Goal: Check status

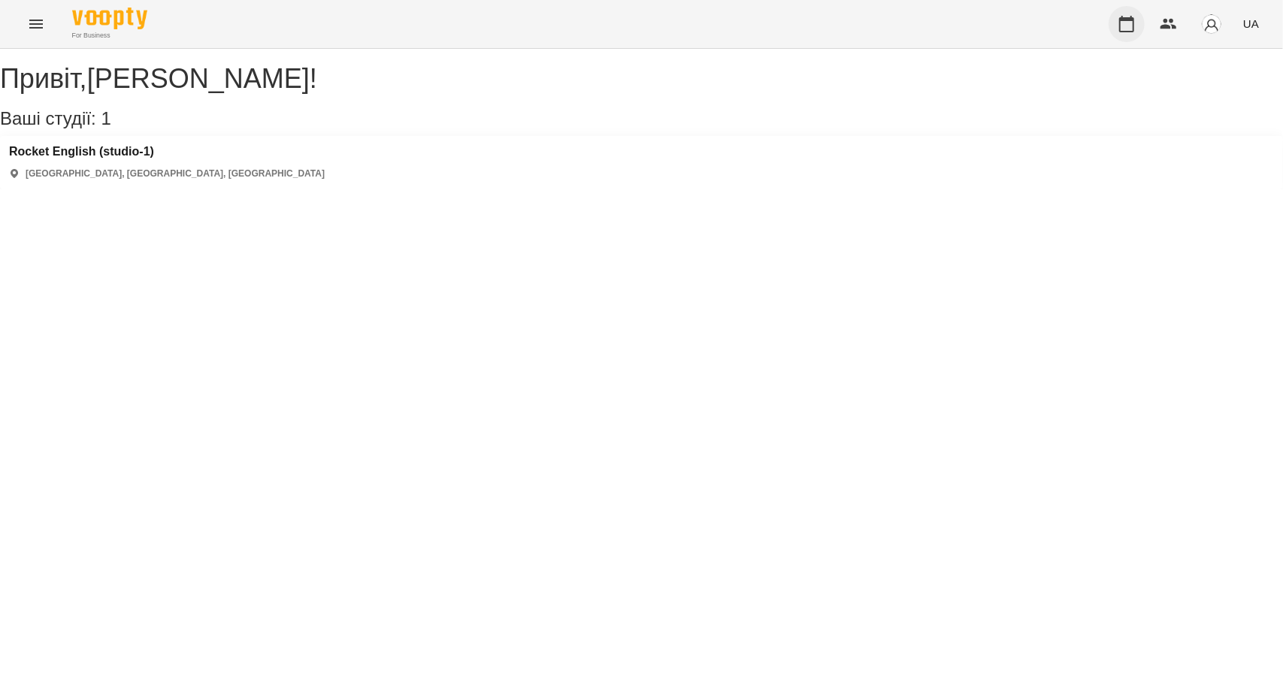
click at [1125, 25] on icon "button" at bounding box center [1126, 24] width 18 height 18
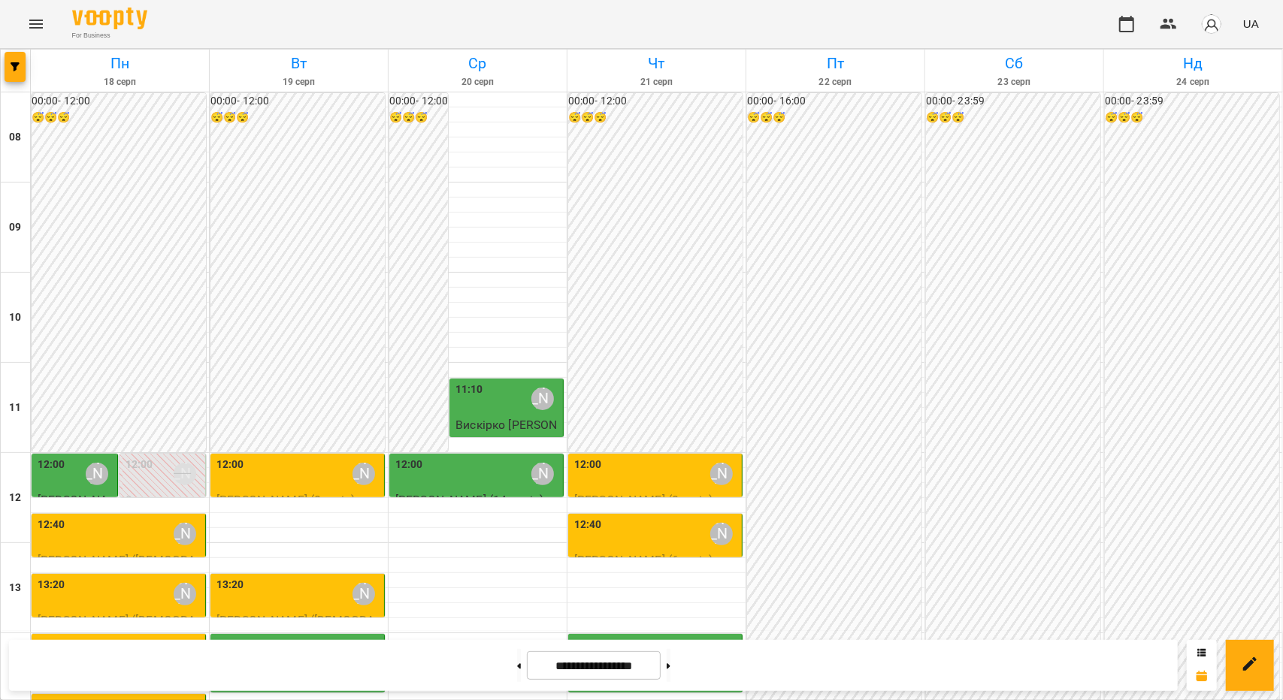
scroll to position [301, 0]
click at [641, 457] on div "12:00 [PERSON_NAME]" at bounding box center [656, 474] width 165 height 35
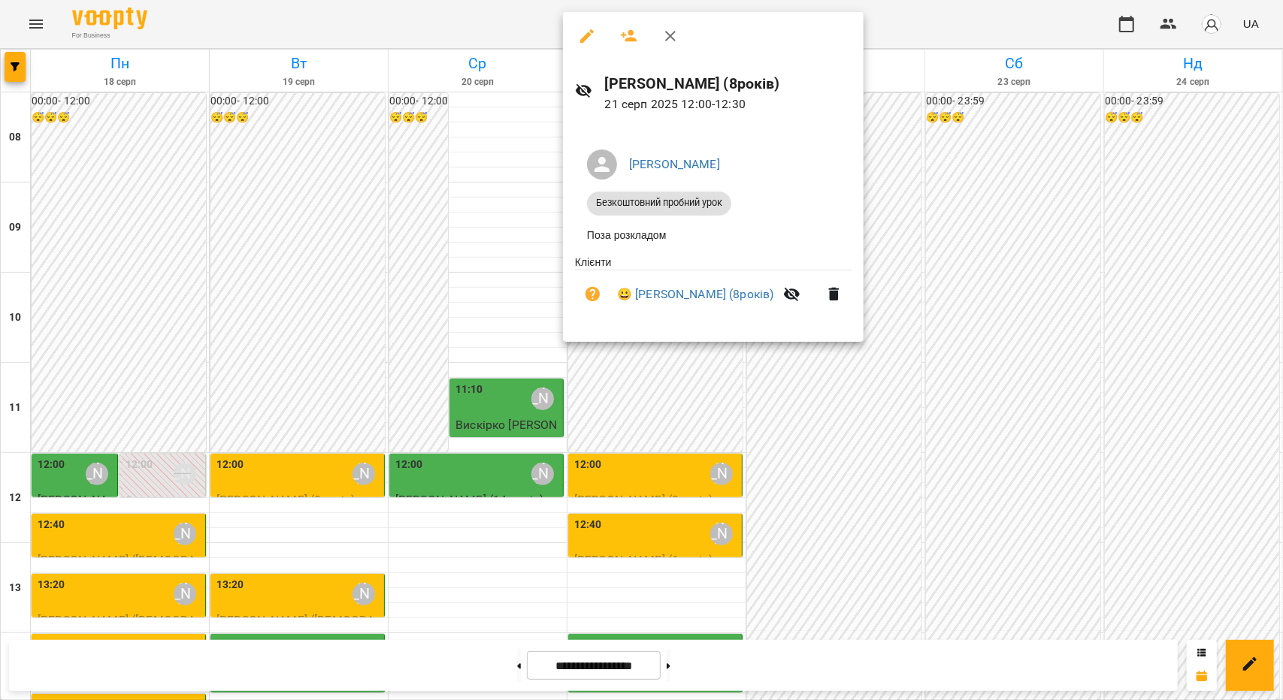
click at [542, 413] on div at bounding box center [641, 350] width 1283 height 700
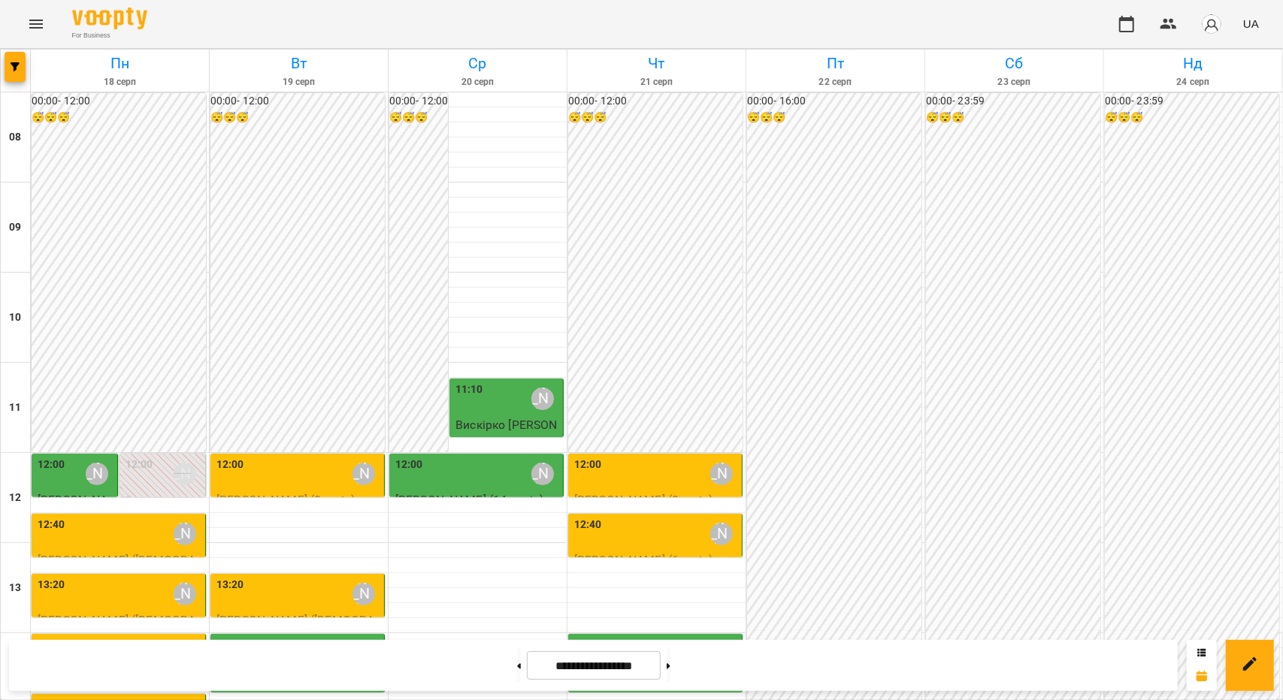
click at [314, 457] on div "12:00 [PERSON_NAME]" at bounding box center [298, 474] width 165 height 35
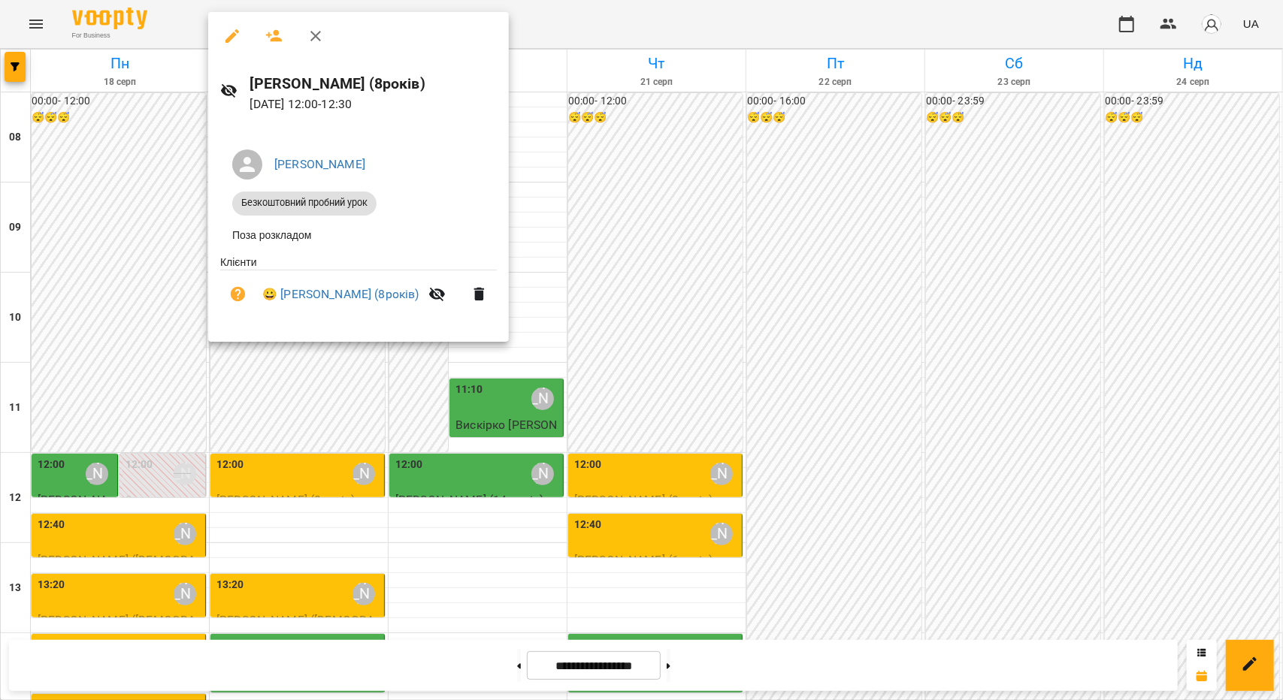
click at [597, 275] on div at bounding box center [641, 350] width 1283 height 700
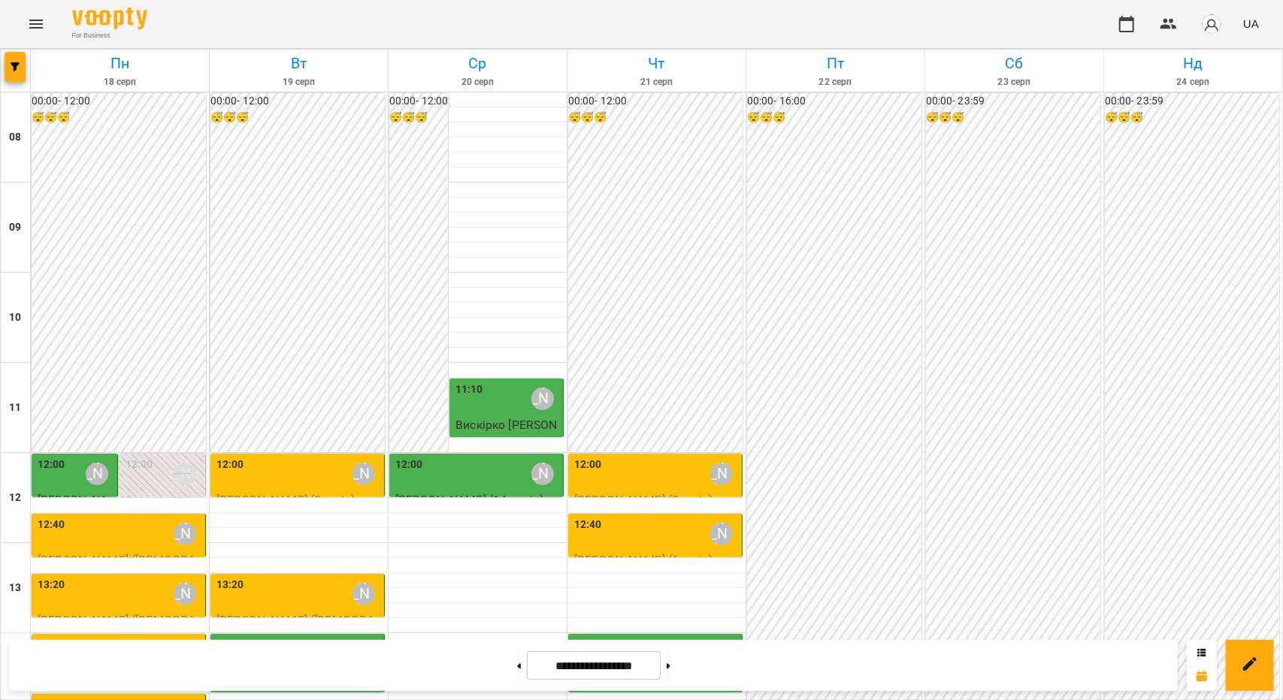
click at [619, 457] on div "12:00 [PERSON_NAME]" at bounding box center [656, 474] width 165 height 35
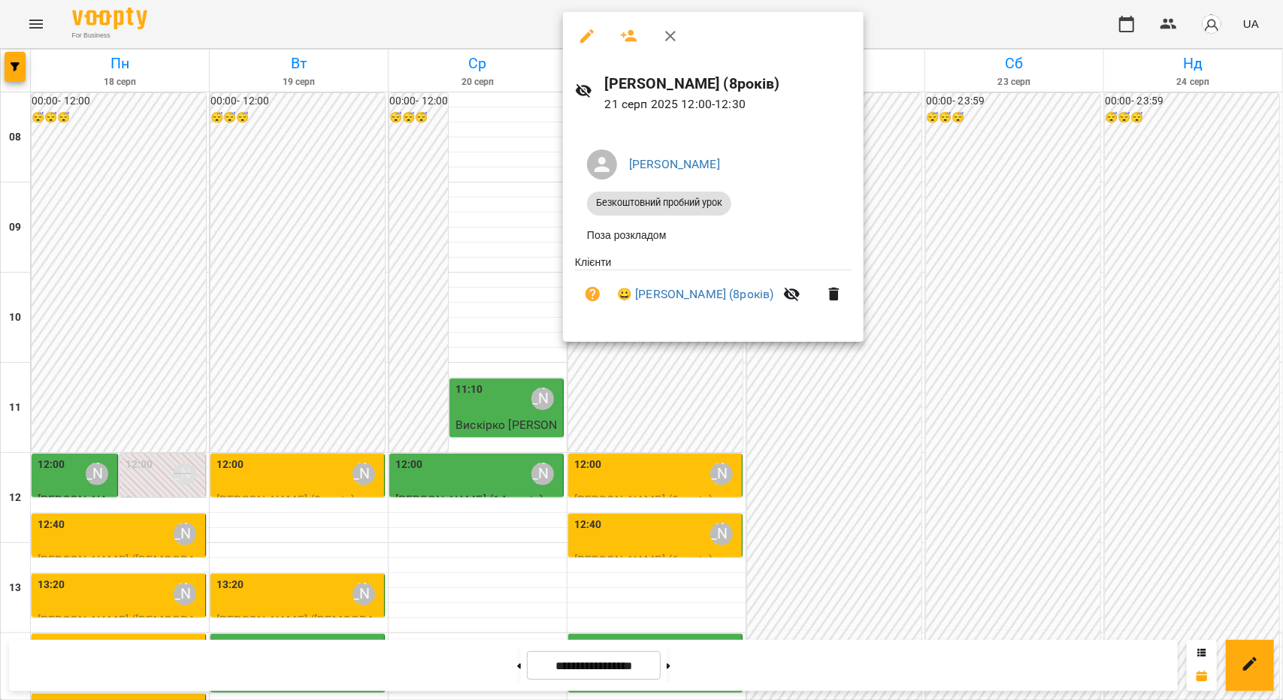
click at [509, 312] on div at bounding box center [641, 350] width 1283 height 700
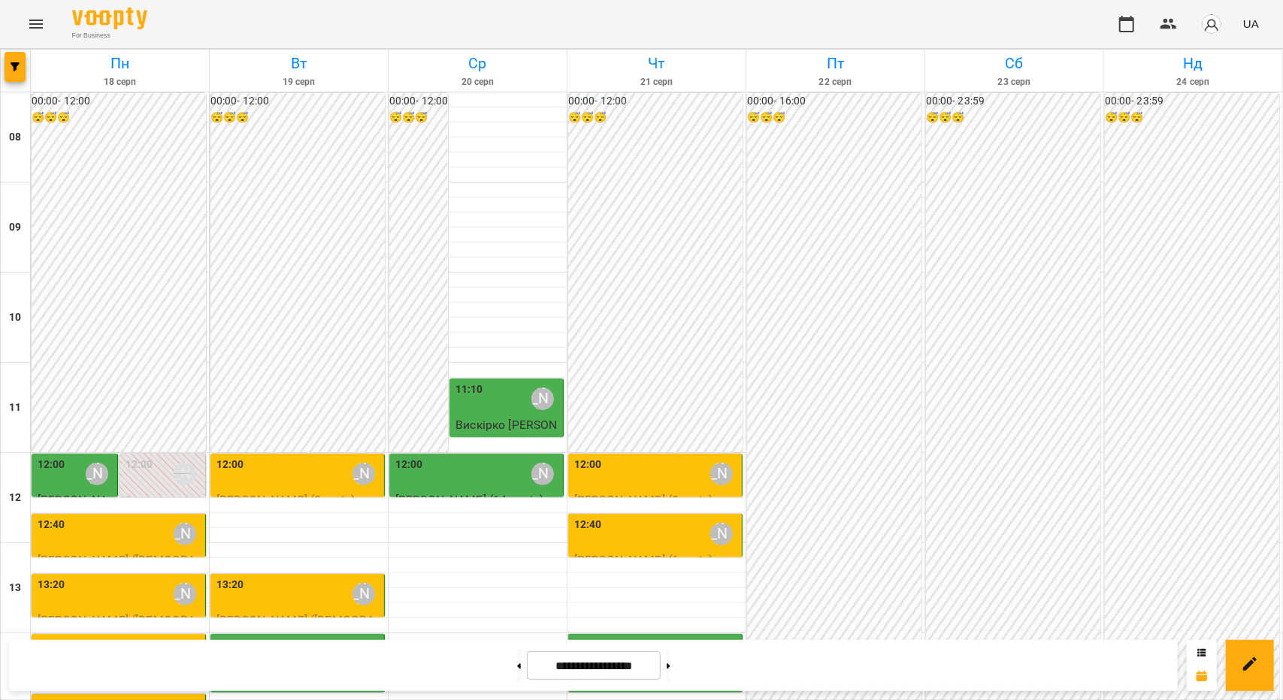
click at [639, 517] on div "12:40 [PERSON_NAME]" at bounding box center [656, 534] width 165 height 35
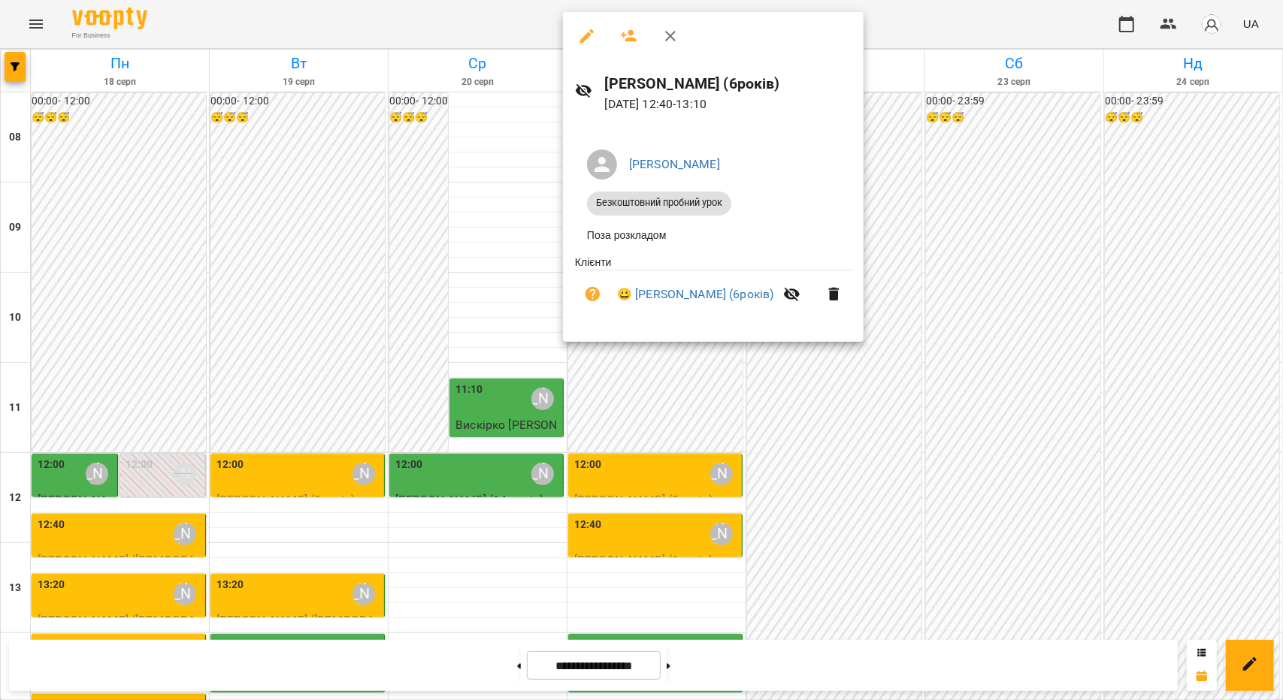
click at [469, 348] on div at bounding box center [641, 350] width 1283 height 700
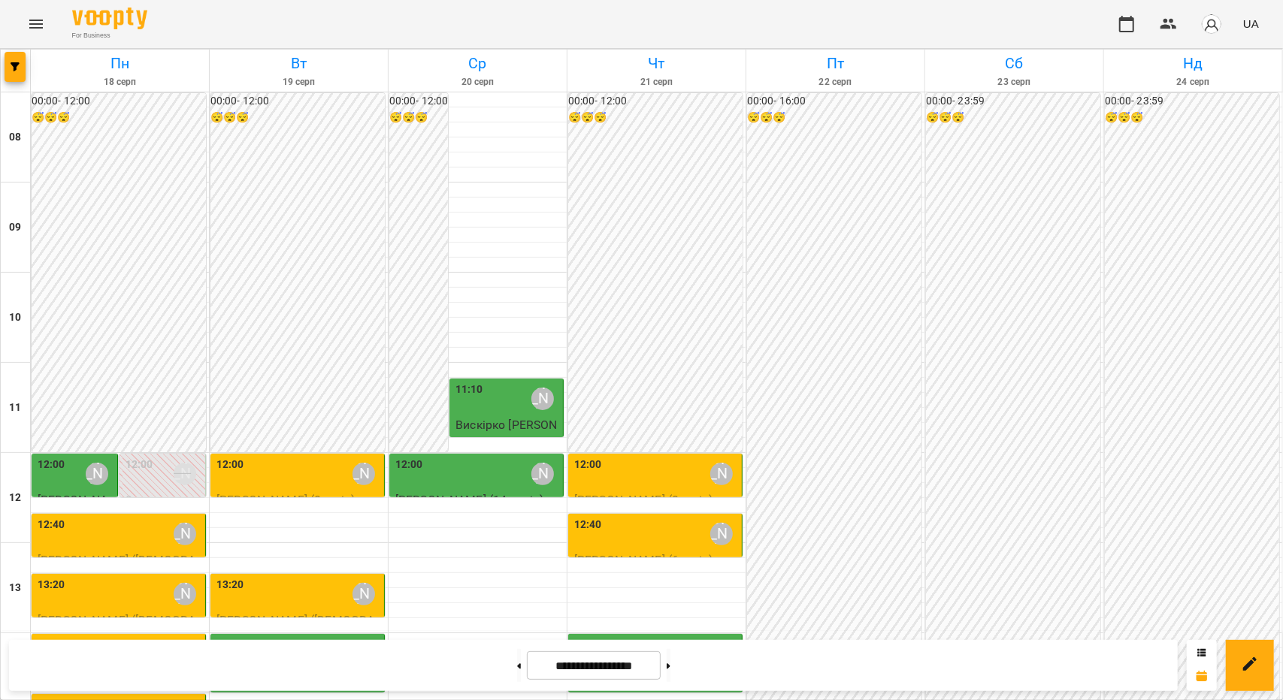
click at [627, 637] on div "14:00 [PERSON_NAME]" at bounding box center [656, 654] width 165 height 35
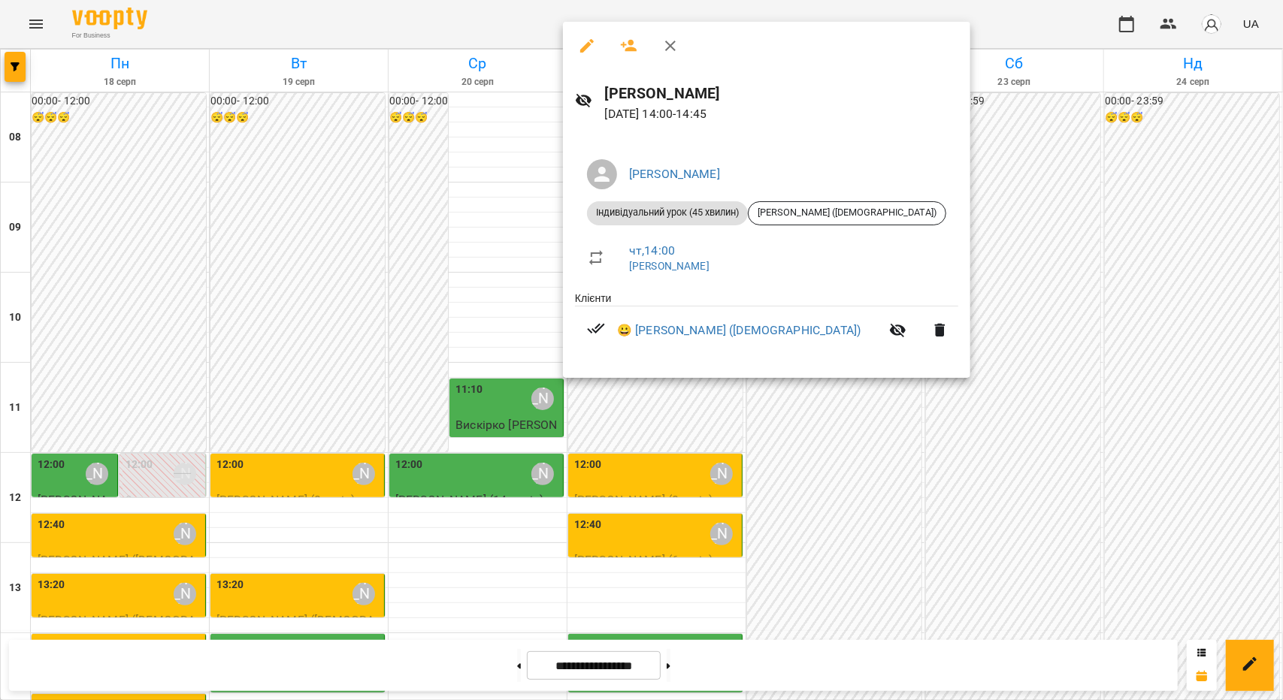
click at [557, 405] on div at bounding box center [641, 350] width 1283 height 700
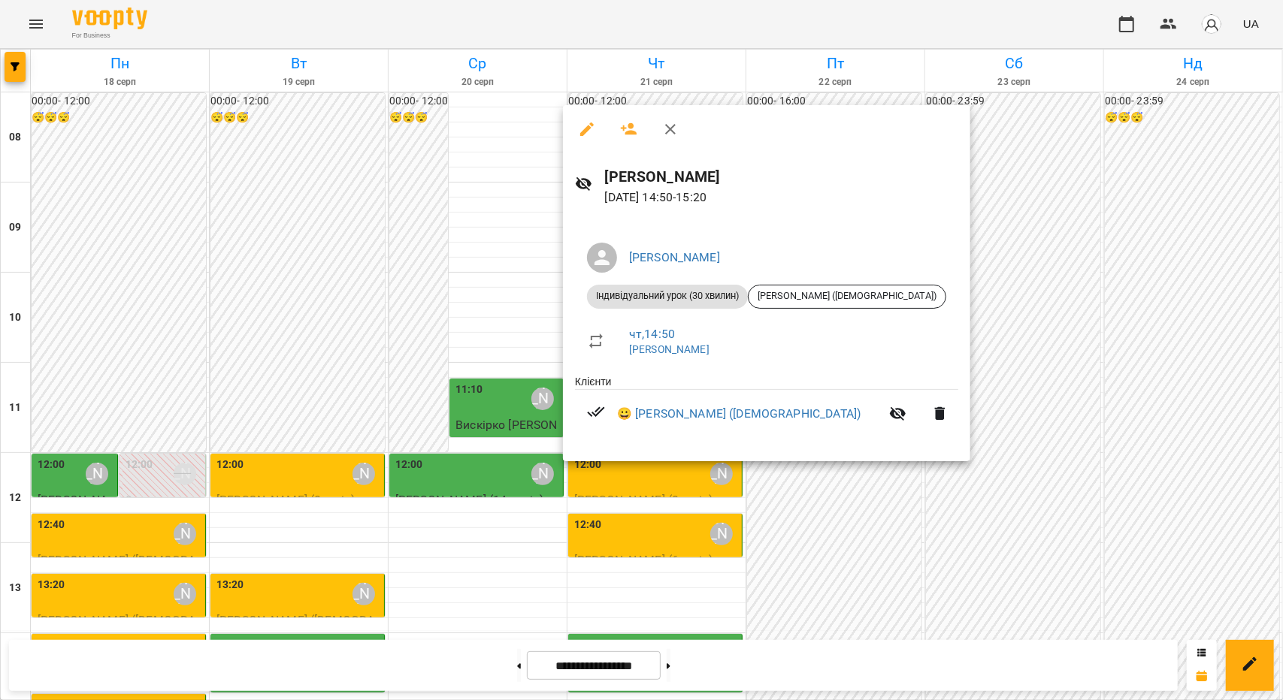
click at [633, 494] on div at bounding box center [641, 350] width 1283 height 700
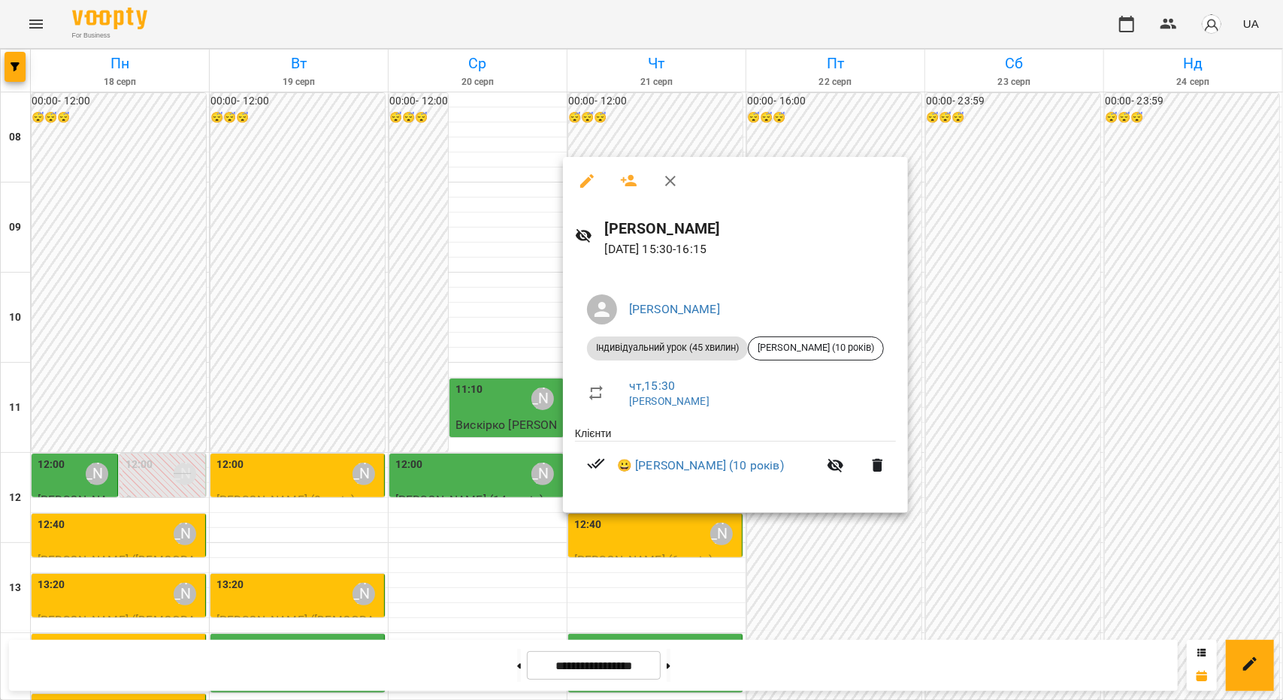
click at [501, 509] on div at bounding box center [641, 350] width 1283 height 700
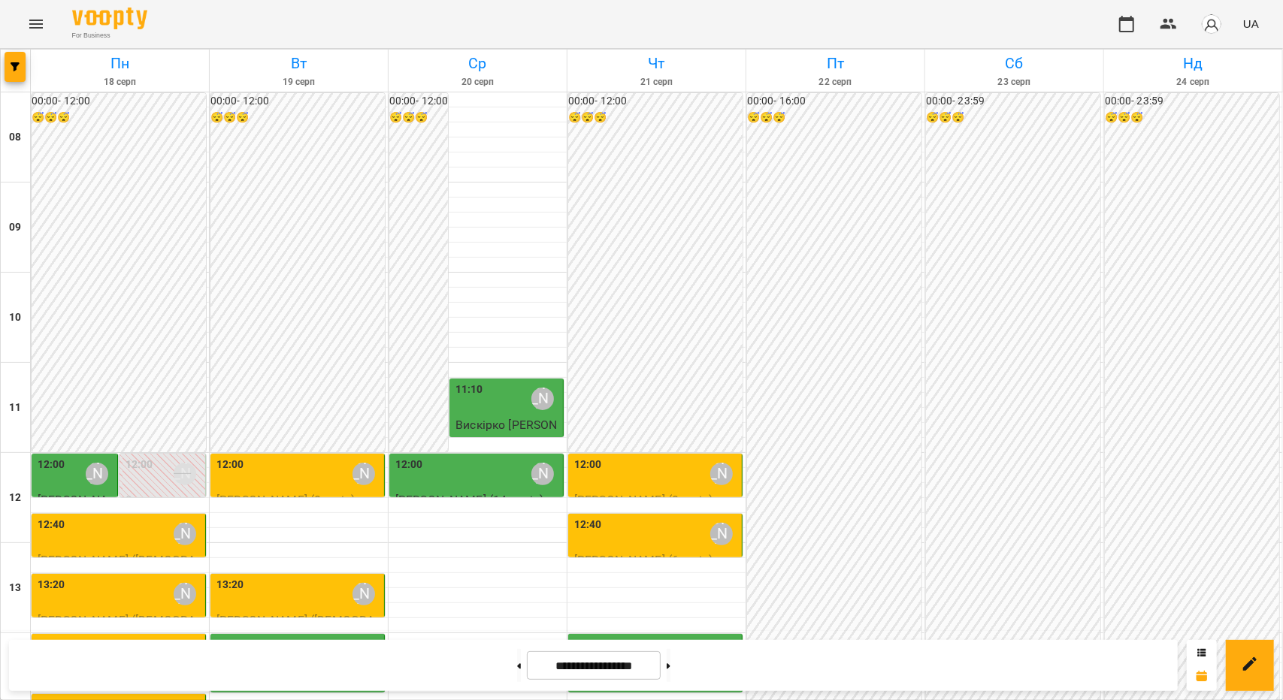
scroll to position [526, 0]
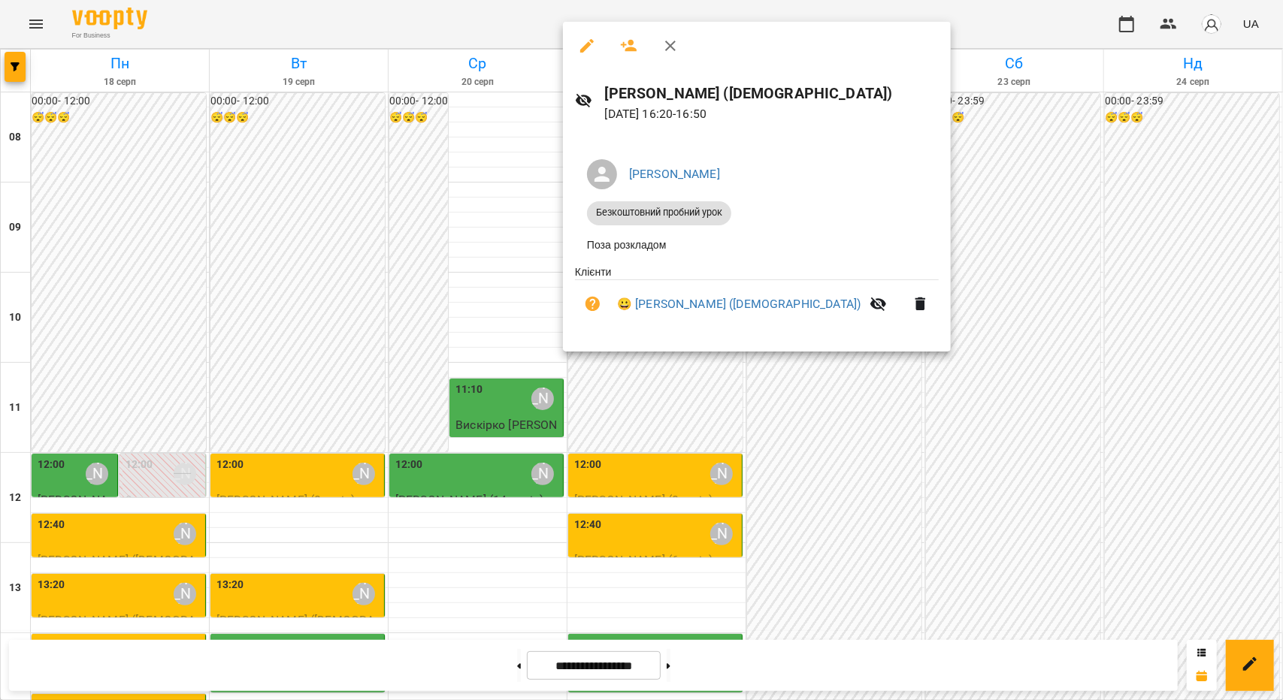
click at [637, 418] on div at bounding box center [641, 350] width 1283 height 700
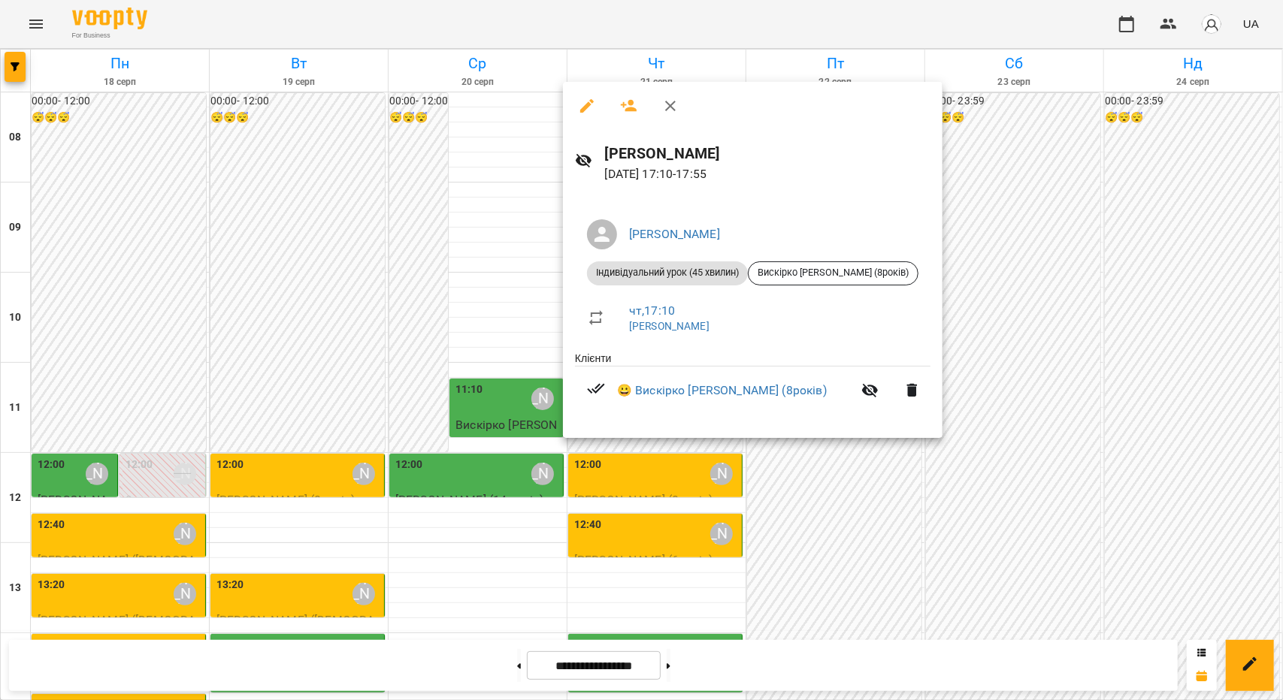
click at [436, 474] on div at bounding box center [641, 350] width 1283 height 700
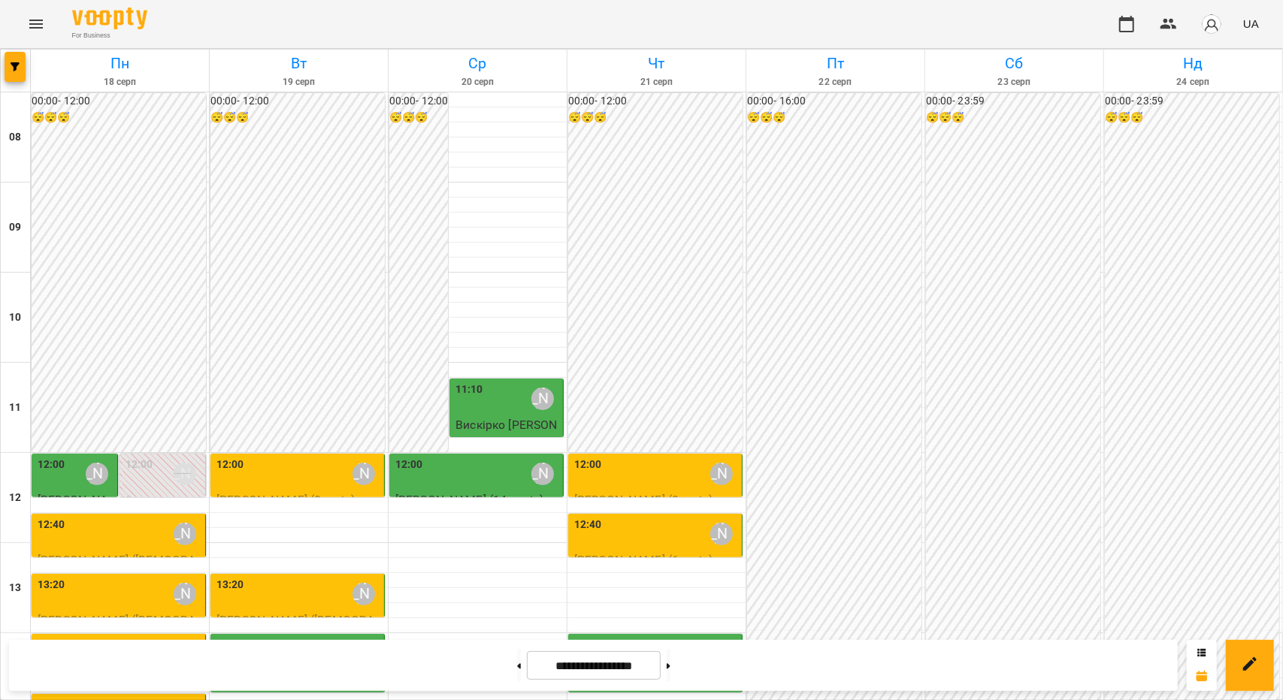
scroll to position [601, 0]
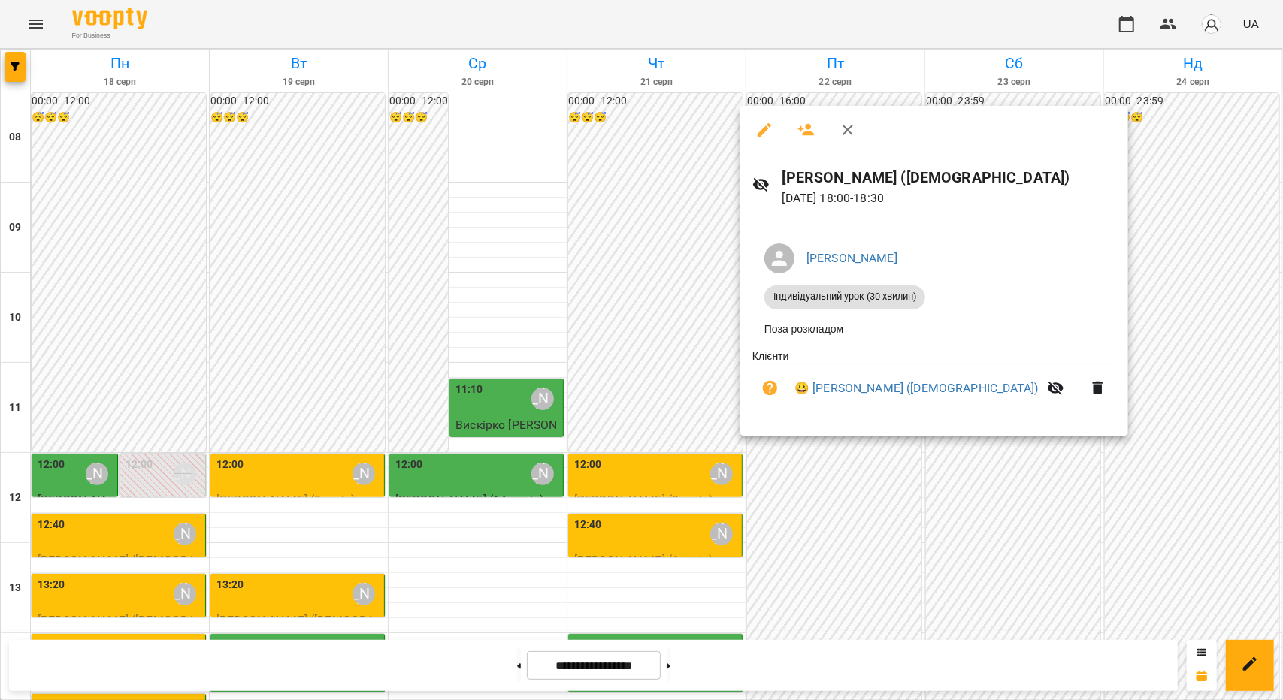
click at [789, 503] on div at bounding box center [641, 350] width 1283 height 700
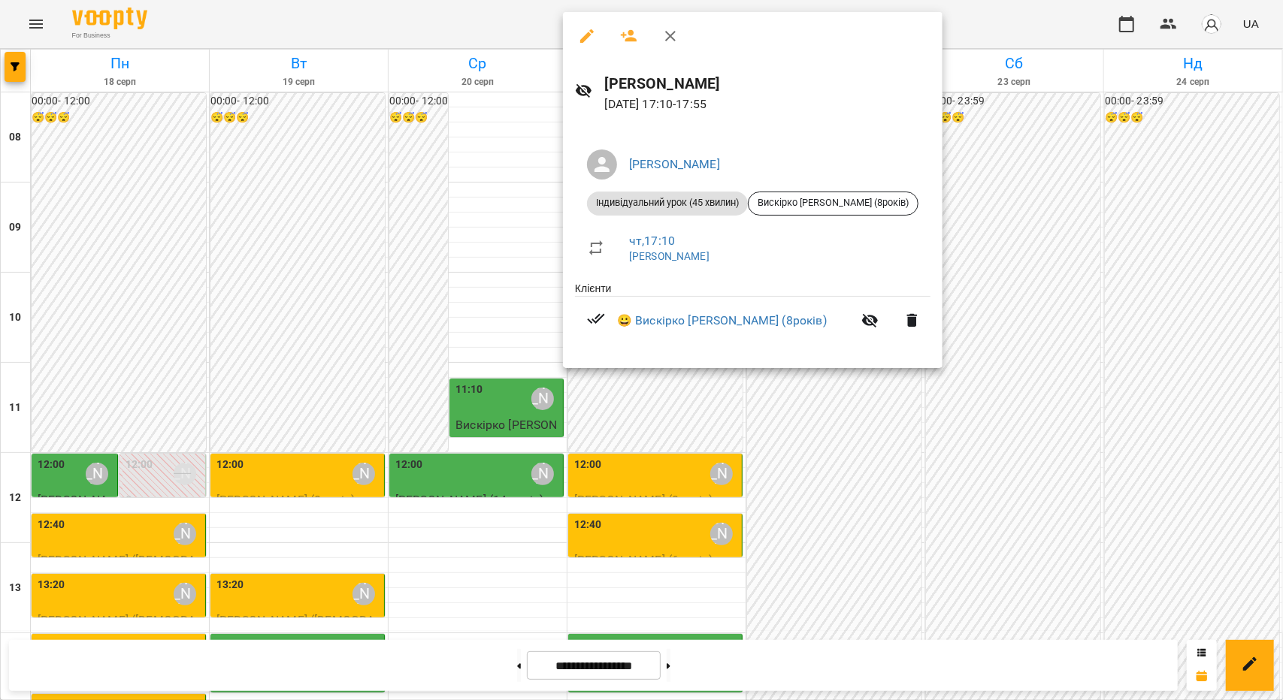
click at [777, 431] on div at bounding box center [641, 350] width 1283 height 700
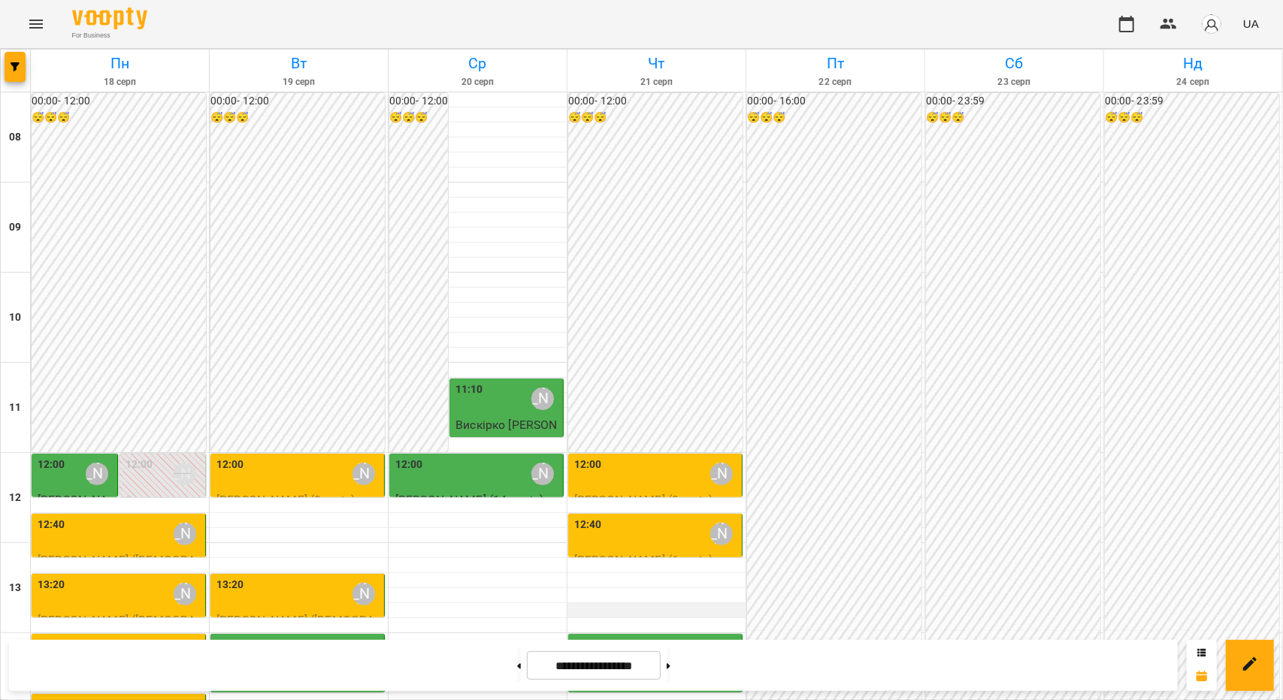
scroll to position [0, 0]
